Goal: Find specific page/section: Find specific page/section

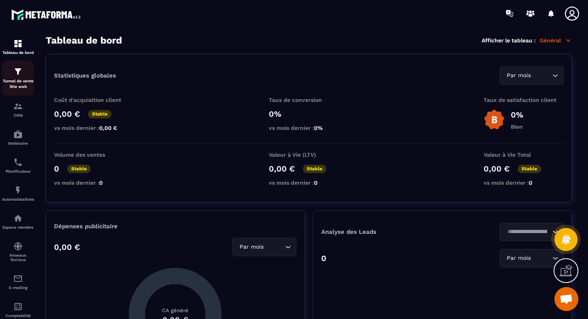
click at [19, 74] on img at bounding box center [18, 72] width 10 height 10
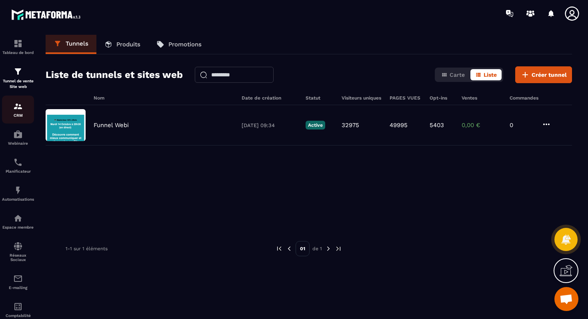
click at [13, 114] on p "CRM" at bounding box center [18, 115] width 32 height 4
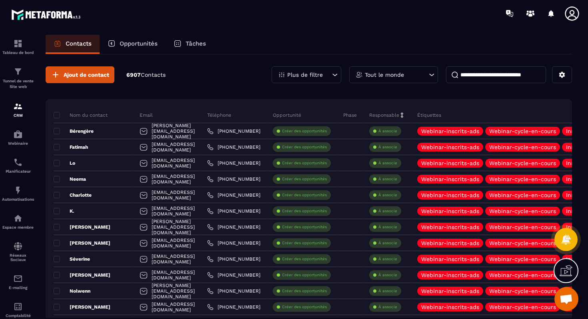
click at [316, 83] on div "Plus de filtre" at bounding box center [307, 74] width 70 height 17
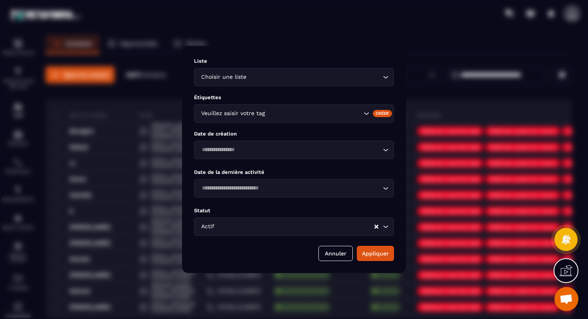
click at [301, 120] on div "Veuillez saisir votre tag" at bounding box center [294, 113] width 200 height 18
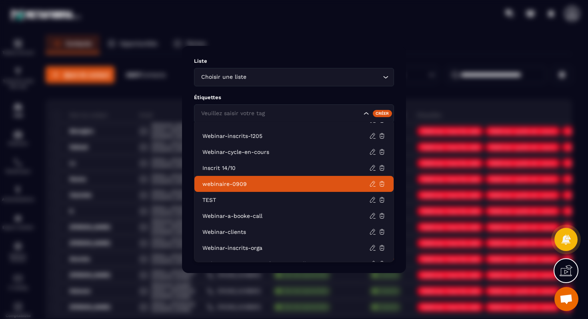
scroll to position [262, 0]
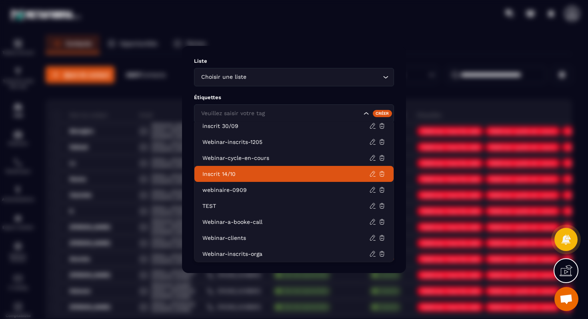
click at [263, 176] on p "Inscrit 14/10" at bounding box center [285, 174] width 167 height 8
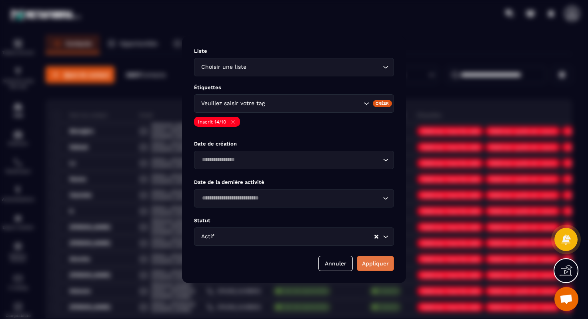
click at [375, 260] on button "Appliquer" at bounding box center [375, 263] width 37 height 15
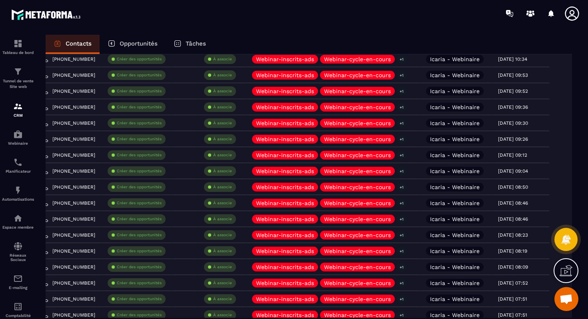
scroll to position [0, 0]
